Goal: Task Accomplishment & Management: Complete application form

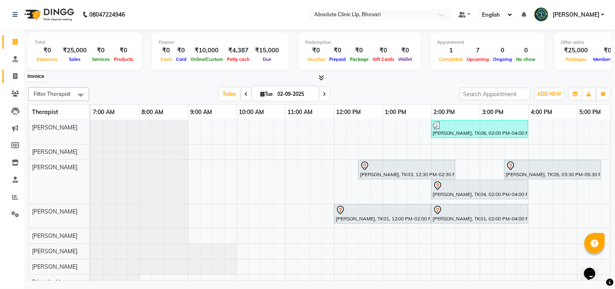
click at [19, 75] on span at bounding box center [15, 76] width 14 height 9
select select "4706"
select select "service"
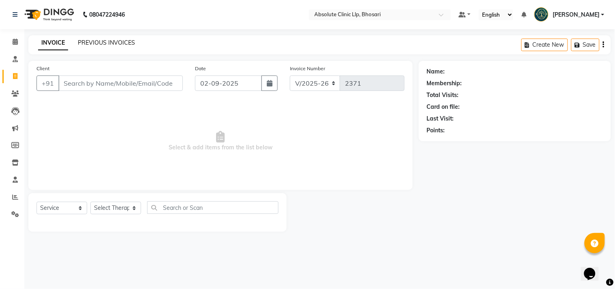
click at [108, 45] on link "PREVIOUS INVOICES" at bounding box center [106, 42] width 57 height 7
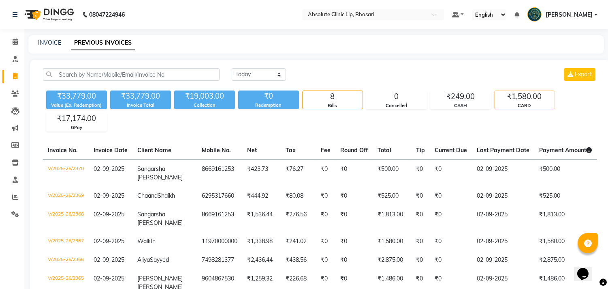
click at [532, 97] on div "₹1,580.00" at bounding box center [525, 96] width 60 height 11
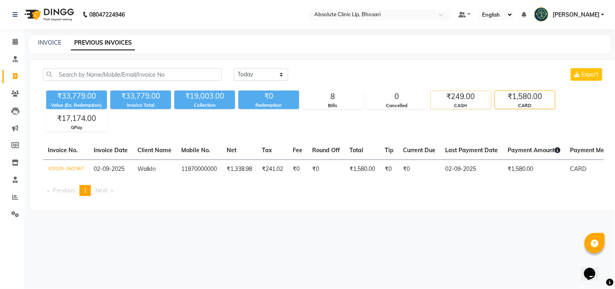
click at [469, 96] on div "₹249.00" at bounding box center [461, 96] width 60 height 11
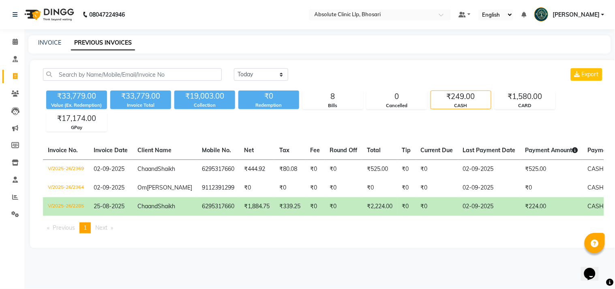
click at [71, 13] on img at bounding box center [49, 14] width 56 height 23
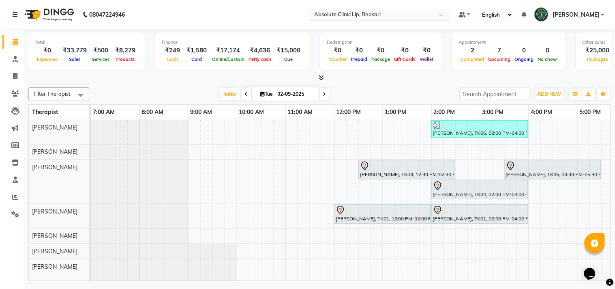
click at [391, 17] on input "text" at bounding box center [372, 15] width 118 height 8
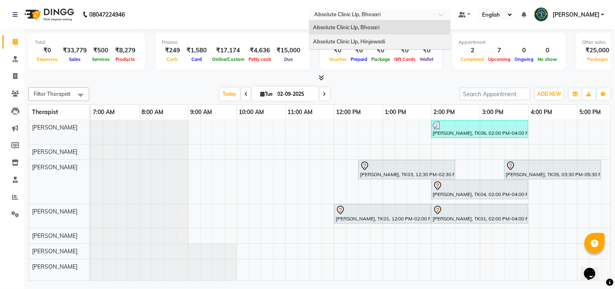
click at [376, 41] on span "Absolute Clinic Llp, Hinjewadi" at bounding box center [349, 41] width 72 height 6
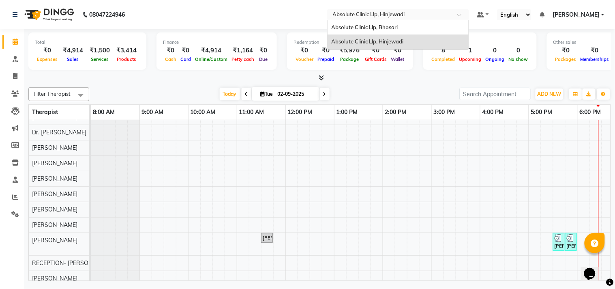
click at [401, 13] on input "text" at bounding box center [390, 15] width 118 height 8
click at [403, 24] on div "Absolute Clinic Llp, Bhosari" at bounding box center [398, 27] width 141 height 15
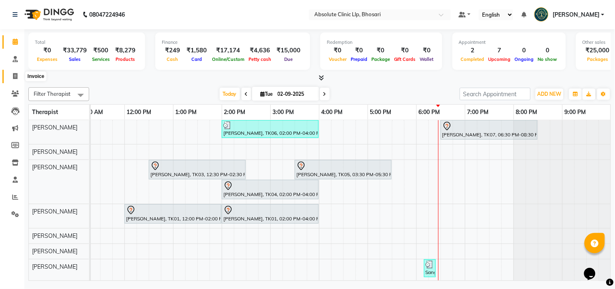
click at [17, 76] on icon at bounding box center [15, 76] width 4 height 6
select select "service"
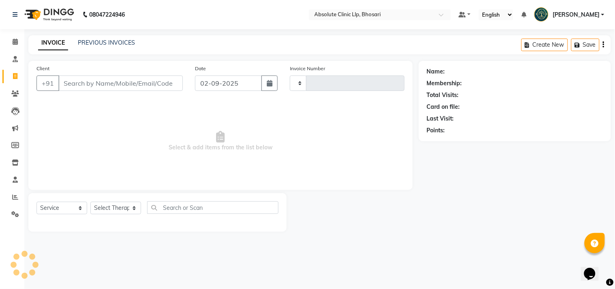
type input "2371"
select select "4706"
click at [94, 40] on link "PREVIOUS INVOICES" at bounding box center [106, 42] width 57 height 7
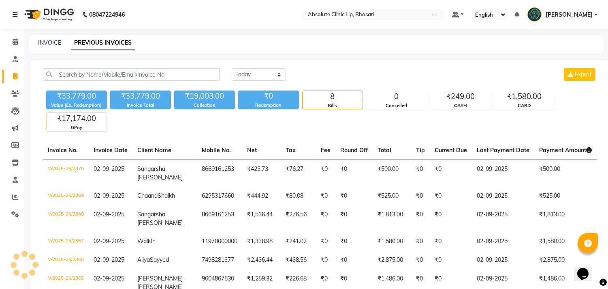
click at [84, 122] on div "₹17,174.00" at bounding box center [77, 118] width 60 height 11
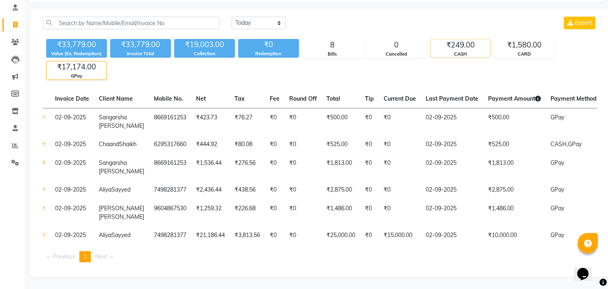
scroll to position [37, 0]
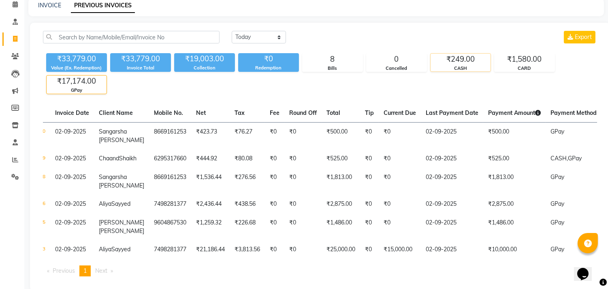
click at [467, 59] on div "₹249.00" at bounding box center [461, 59] width 60 height 11
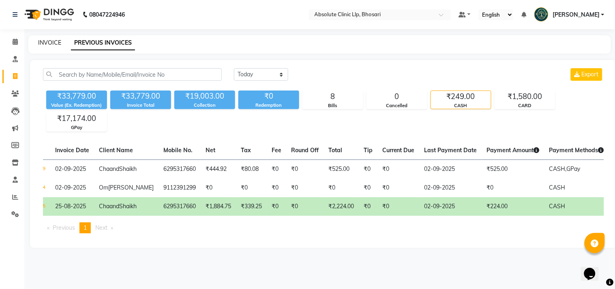
click at [45, 43] on link "INVOICE" at bounding box center [49, 42] width 23 height 7
select select "service"
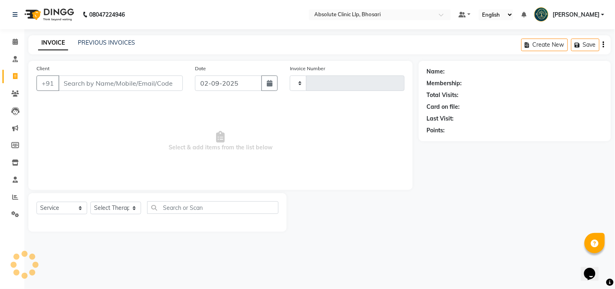
type input "2372"
select select "4706"
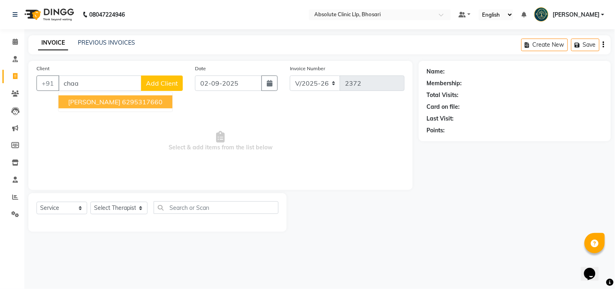
click at [88, 99] on span "Chaand Shaikh" at bounding box center [94, 102] width 52 height 8
type input "6295317660"
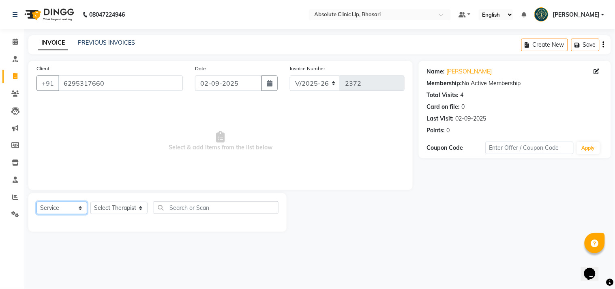
click at [65, 212] on select "Select Service Product Membership Package Voucher Prepaid Gift Card" at bounding box center [61, 207] width 51 height 13
select select "product"
click at [36, 202] on select "Select Service Product Membership Package Voucher Prepaid Gift Card" at bounding box center [61, 207] width 51 height 13
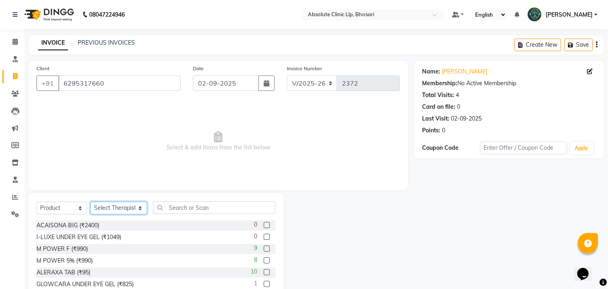
click at [107, 208] on select "Select Therapist Anita Gawli Dr.Bharati Patil Dr.Dhananjay Patil Dr.Rachana Hiv…" at bounding box center [118, 207] width 57 height 13
select select "27986"
click at [90, 202] on select "Select Therapist Anita Gawli Dr.Bharati Patil Dr.Dhananjay Patil Dr.Rachana Hiv…" at bounding box center [118, 207] width 57 height 13
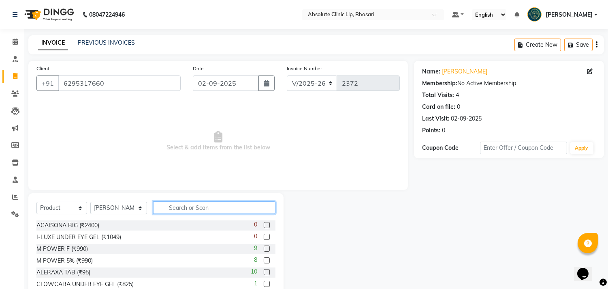
click at [176, 207] on input "text" at bounding box center [214, 207] width 122 height 13
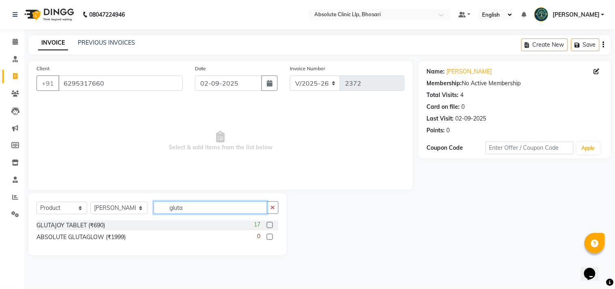
type input "gluta"
click at [270, 225] on label at bounding box center [270, 225] width 6 height 6
click at [270, 225] on input "checkbox" at bounding box center [269, 225] width 5 height 5
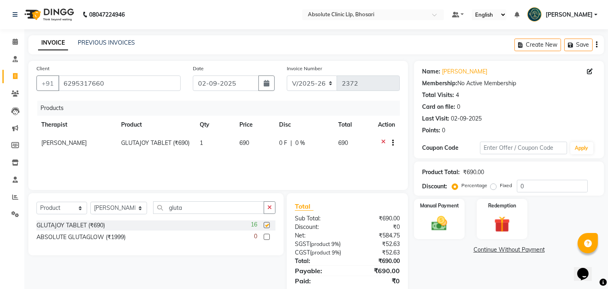
checkbox input "false"
drag, startPoint x: 203, startPoint y: 212, endPoint x: 135, endPoint y: 211, distance: 68.9
click at [135, 211] on div "Select Service Product Membership Package Voucher Prepaid Gift Card Select Ther…" at bounding box center [155, 210] width 239 height 19
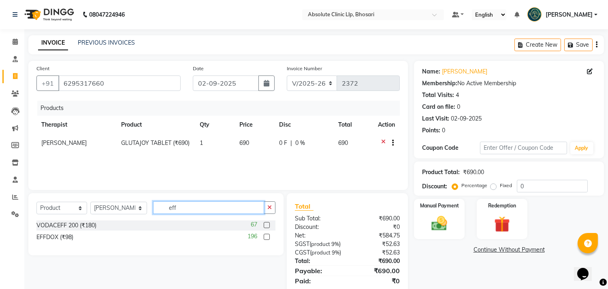
type input "eff"
click at [268, 236] on label at bounding box center [267, 236] width 6 height 6
click at [268, 236] on input "checkbox" at bounding box center [266, 236] width 5 height 5
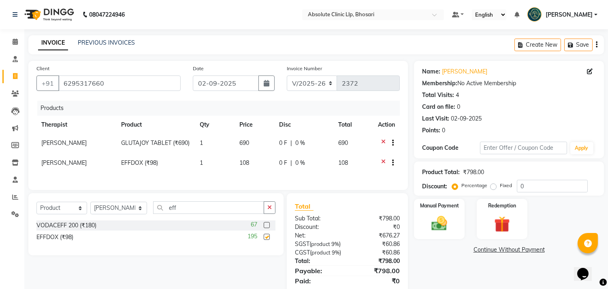
checkbox input "false"
drag, startPoint x: 165, startPoint y: 214, endPoint x: 152, endPoint y: 215, distance: 13.0
click at [153, 214] on input "eff" at bounding box center [208, 207] width 111 height 13
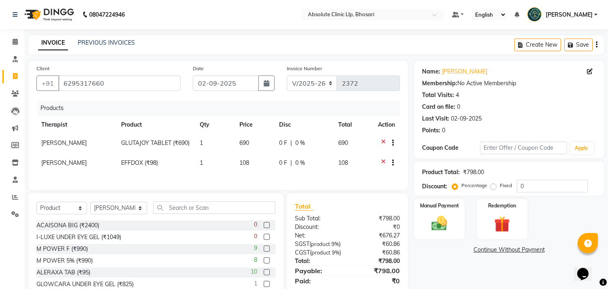
click at [200, 139] on span "1" at bounding box center [201, 142] width 3 height 7
select select "27986"
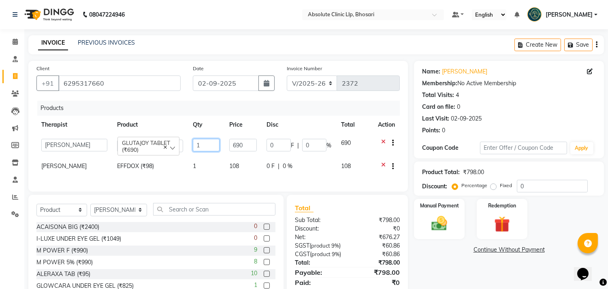
drag, startPoint x: 203, startPoint y: 144, endPoint x: 190, endPoint y: 144, distance: 13.8
click at [193, 144] on input "1" at bounding box center [206, 145] width 27 height 13
type input "2"
click at [216, 175] on div "Products Therapist Product Qty Price Disc Total Action Anita Gawli Dr.Bharati P…" at bounding box center [218, 142] width 364 height 83
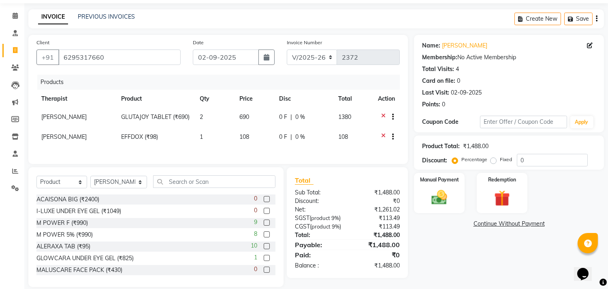
scroll to position [49, 0]
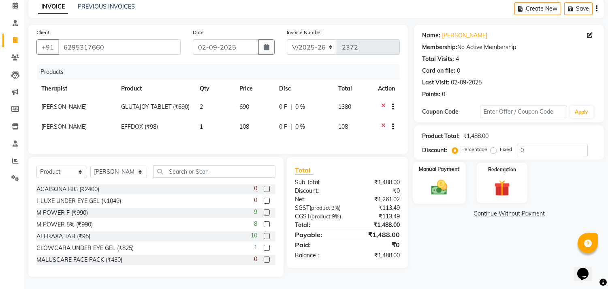
click at [436, 178] on img at bounding box center [439, 187] width 27 height 19
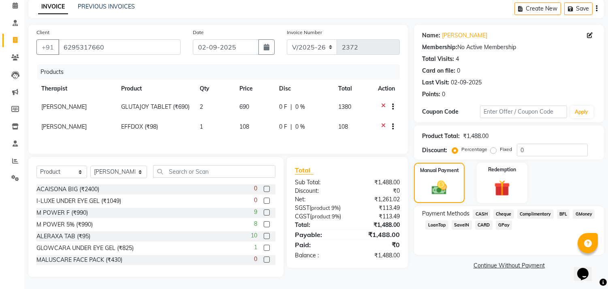
click at [504, 220] on span "GPay" at bounding box center [504, 224] width 17 height 9
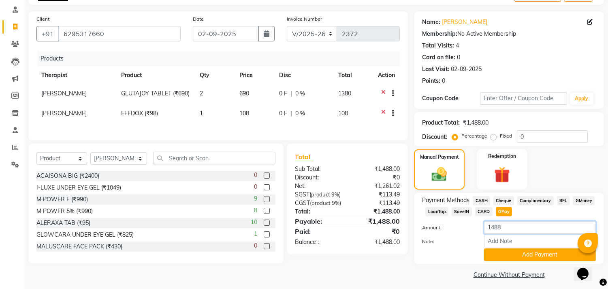
drag, startPoint x: 507, startPoint y: 224, endPoint x: 457, endPoint y: 238, distance: 51.6
click at [457, 238] on div "Amount: 1488 Note: Add Payment" at bounding box center [509, 241] width 174 height 40
type input "612"
click at [515, 249] on button "Add Payment" at bounding box center [540, 254] width 112 height 13
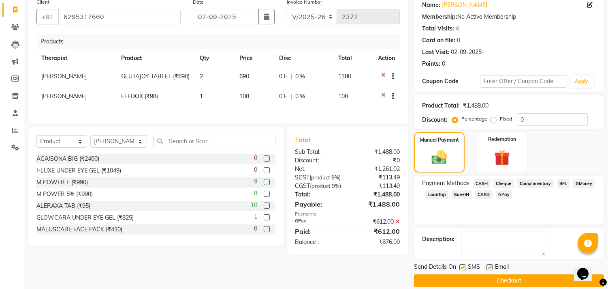
scroll to position [76, 0]
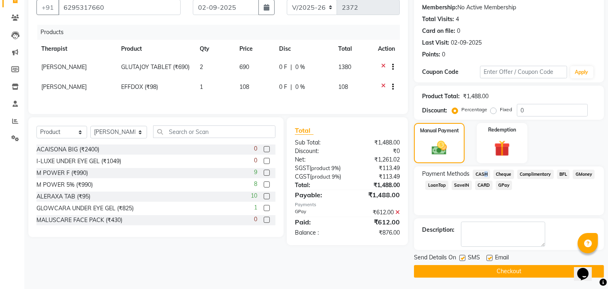
click at [484, 173] on span "CASH" at bounding box center [481, 173] width 17 height 9
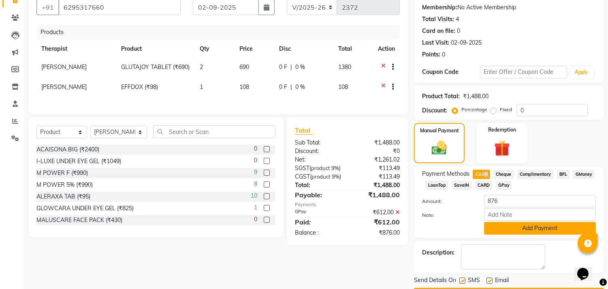
click at [524, 227] on button "Add Payment" at bounding box center [540, 228] width 112 height 13
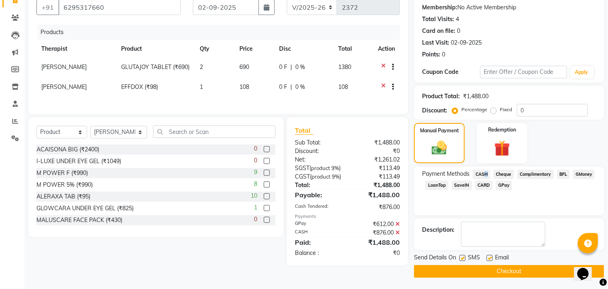
scroll to position [86, 0]
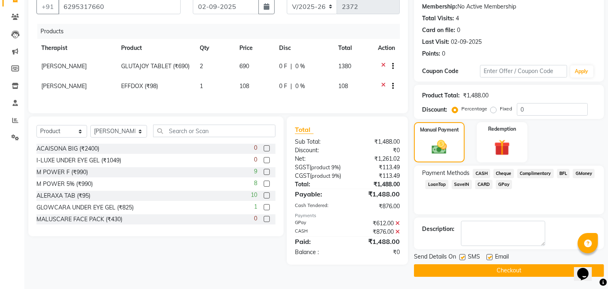
click at [460, 254] on label at bounding box center [463, 257] width 6 height 6
click at [460, 255] on input "checkbox" at bounding box center [462, 257] width 5 height 5
checkbox input "false"
click at [489, 254] on label at bounding box center [490, 257] width 6 height 6
click at [489, 255] on input "checkbox" at bounding box center [489, 257] width 5 height 5
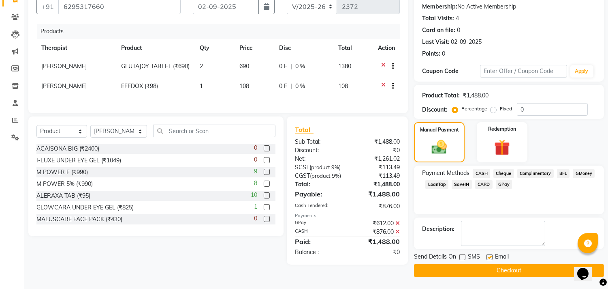
checkbox input "false"
drag, startPoint x: 493, startPoint y: 99, endPoint x: 501, endPoint y: 103, distance: 8.9
click at [500, 105] on label "Fixed" at bounding box center [506, 108] width 12 height 7
click at [493, 106] on input "Fixed" at bounding box center [496, 109] width 6 height 6
radio input "true"
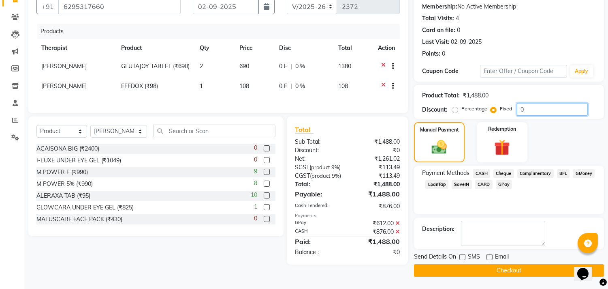
drag, startPoint x: 530, startPoint y: 100, endPoint x: 510, endPoint y: 103, distance: 20.4
click at [510, 103] on div "Percentage Fixed 0" at bounding box center [521, 109] width 134 height 13
type input "12"
click at [399, 226] on icon at bounding box center [398, 223] width 4 height 6
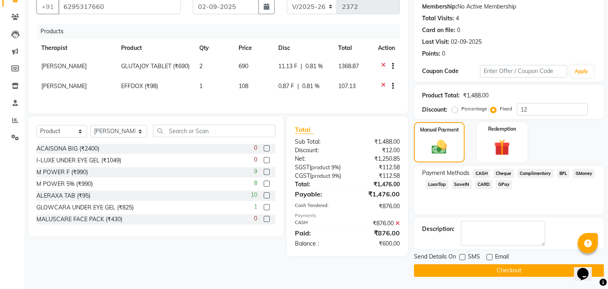
click at [501, 180] on span "GPay" at bounding box center [504, 184] width 17 height 9
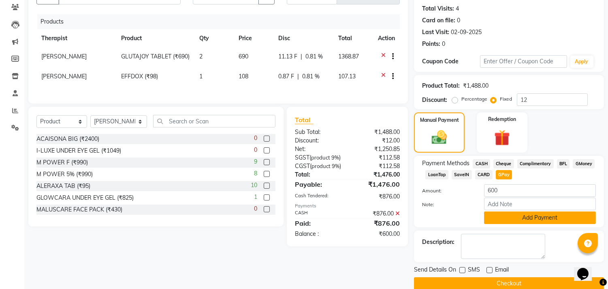
click at [522, 221] on button "Add Payment" at bounding box center [540, 217] width 112 height 13
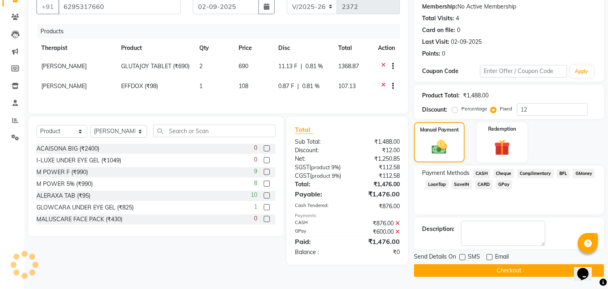
scroll to position [93, 0]
click at [509, 264] on button "Checkout" at bounding box center [509, 270] width 190 height 13
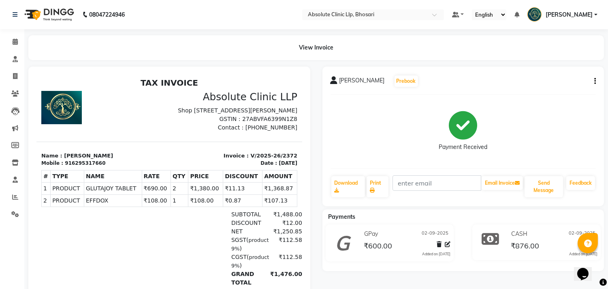
click at [51, 16] on img at bounding box center [49, 14] width 56 height 23
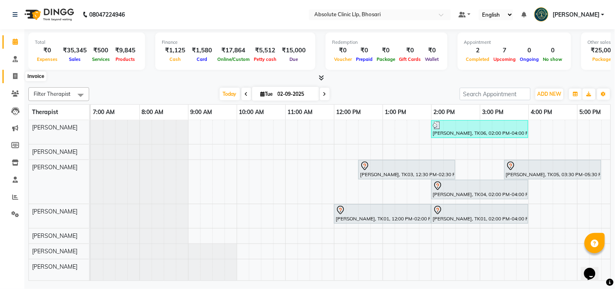
click at [15, 72] on span at bounding box center [15, 76] width 14 height 9
select select "4706"
select select "service"
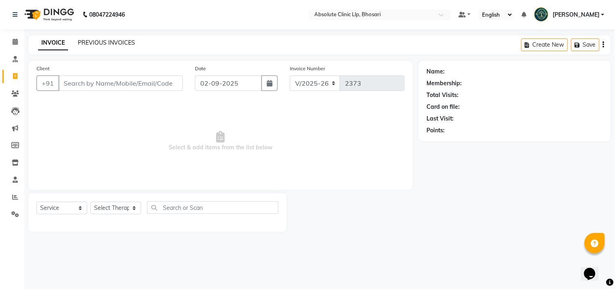
click at [115, 42] on link "PREVIOUS INVOICES" at bounding box center [106, 42] width 57 height 7
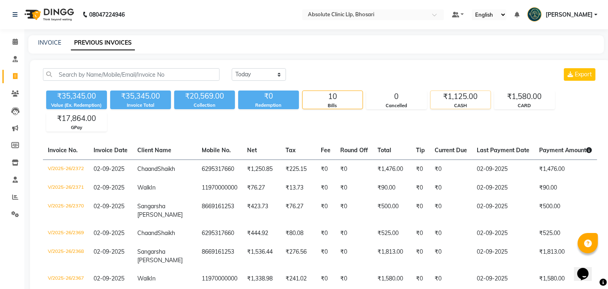
click at [461, 102] on div "CASH" at bounding box center [461, 105] width 60 height 7
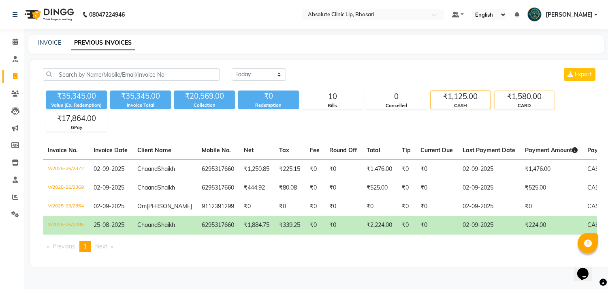
click at [531, 96] on div "₹1,580.00" at bounding box center [525, 96] width 60 height 11
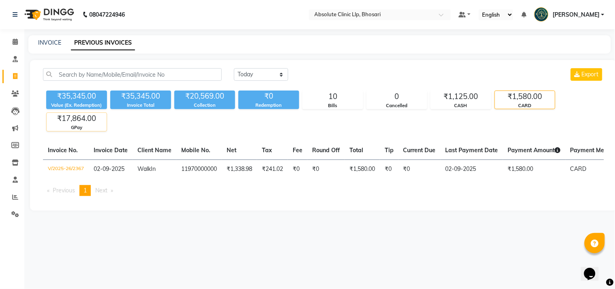
click at [75, 122] on div "₹17,864.00" at bounding box center [77, 118] width 60 height 11
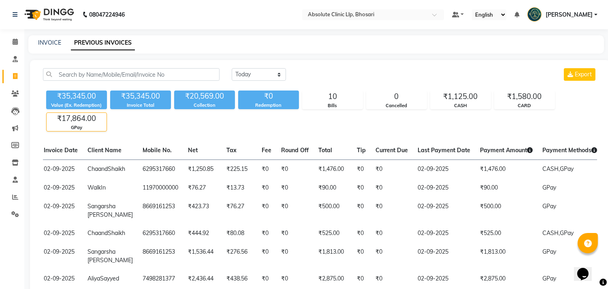
click at [54, 14] on img at bounding box center [49, 14] width 56 height 23
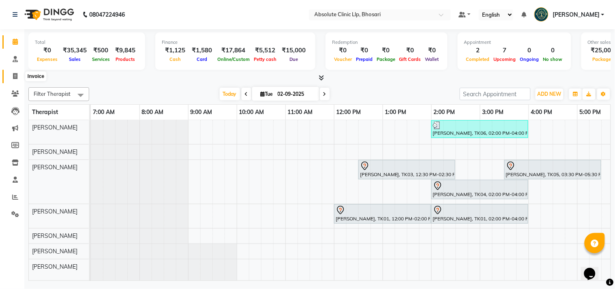
click at [9, 75] on span at bounding box center [15, 76] width 14 height 9
select select "service"
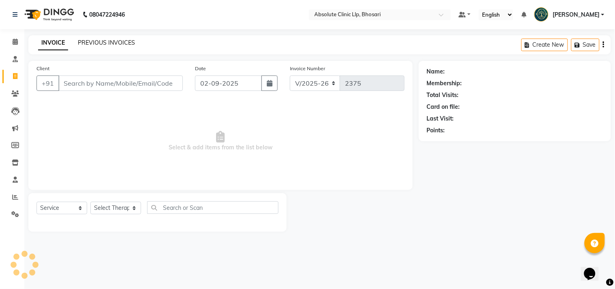
click at [121, 39] on link "PREVIOUS INVOICES" at bounding box center [106, 42] width 57 height 7
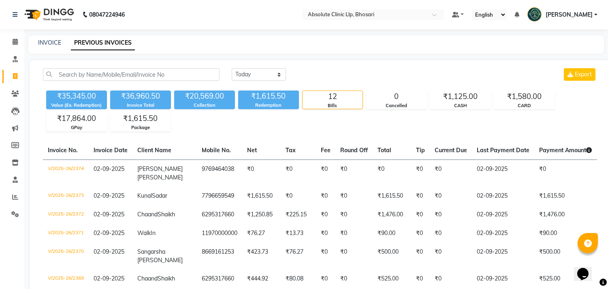
click at [63, 17] on img at bounding box center [49, 14] width 56 height 23
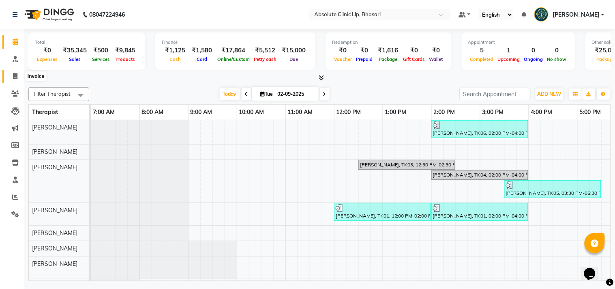
click at [17, 75] on icon at bounding box center [15, 76] width 4 height 6
select select "4706"
select select "service"
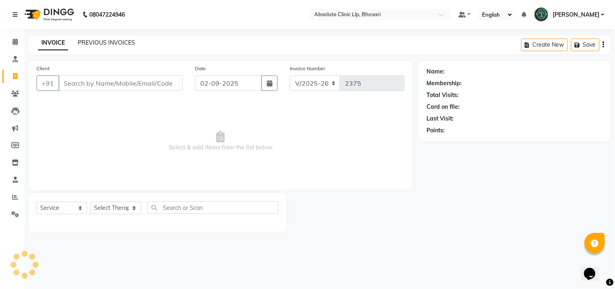
click at [98, 43] on link "PREVIOUS INVOICES" at bounding box center [106, 42] width 57 height 7
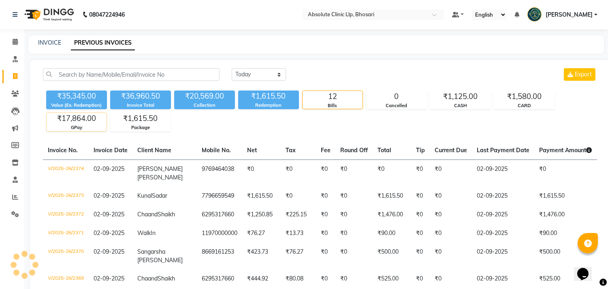
click at [79, 117] on div "₹17,864.00" at bounding box center [77, 118] width 60 height 11
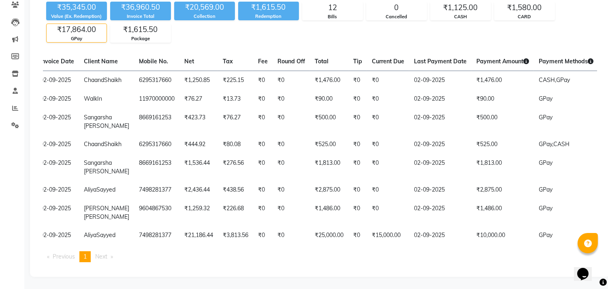
scroll to position [0, 52]
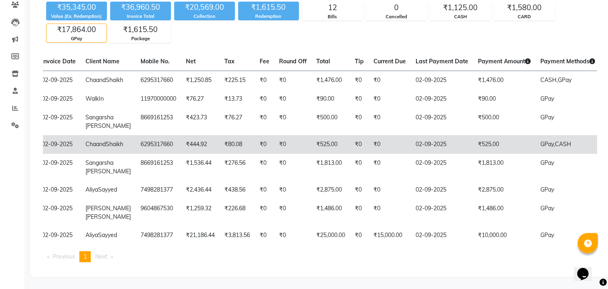
click at [95, 148] on span "Chaand" at bounding box center [96, 143] width 20 height 7
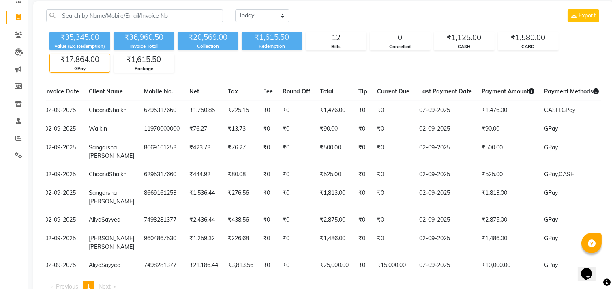
scroll to position [0, 0]
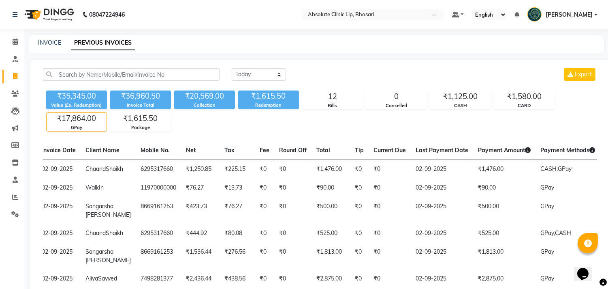
click at [60, 7] on img at bounding box center [49, 14] width 56 height 23
